Goal: Task Accomplishment & Management: Use online tool/utility

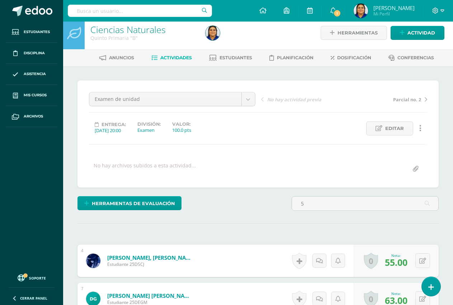
scroll to position [0, 7480]
type input "5 ..."
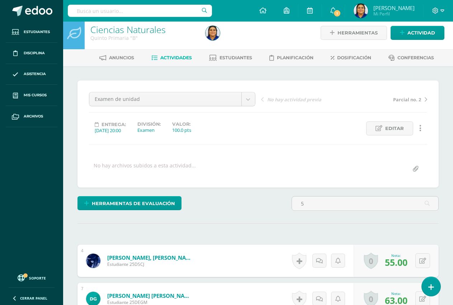
type input "5 ..."
